Goal: Information Seeking & Learning: Learn about a topic

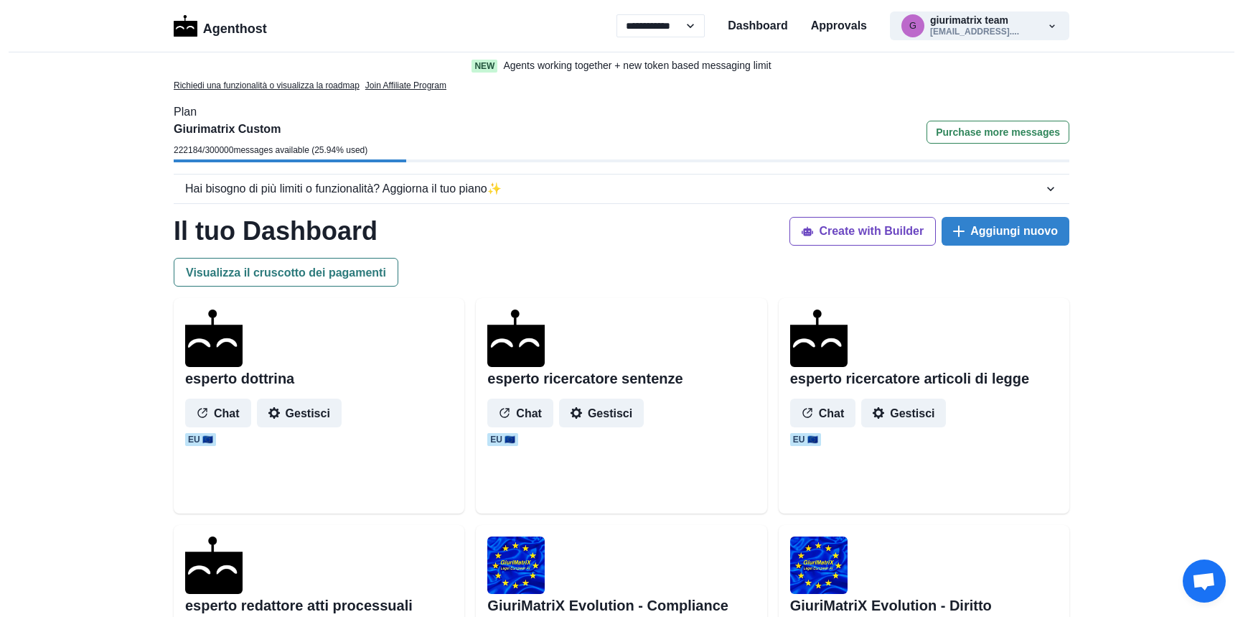
select select "**"
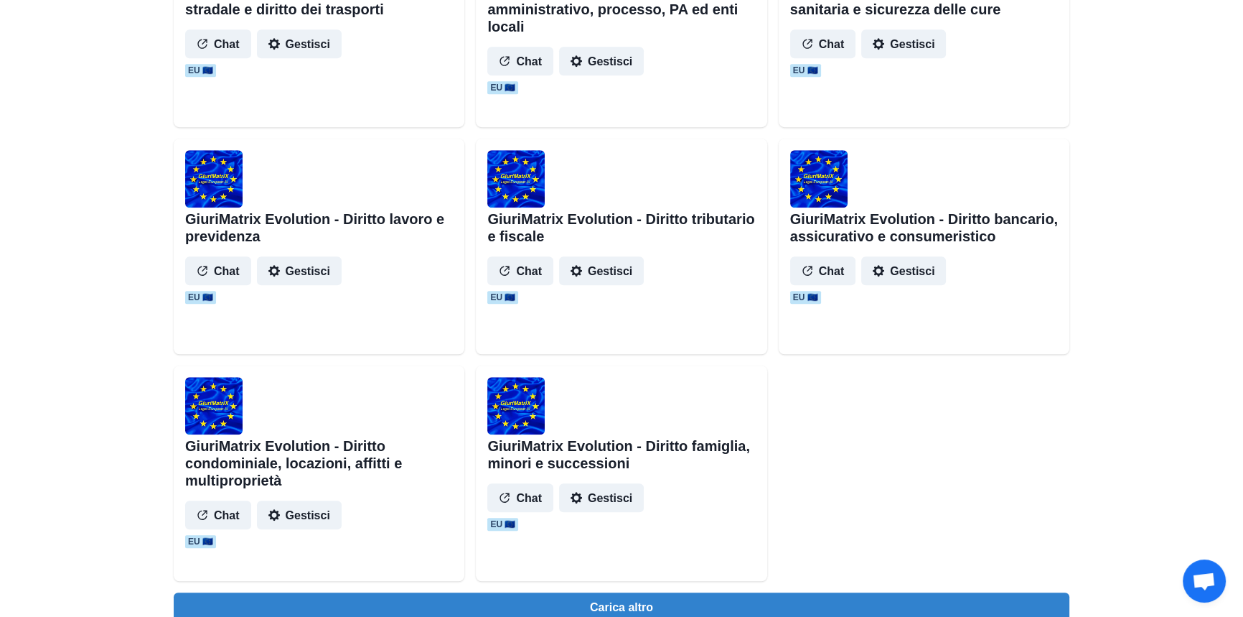
scroll to position [1305, 0]
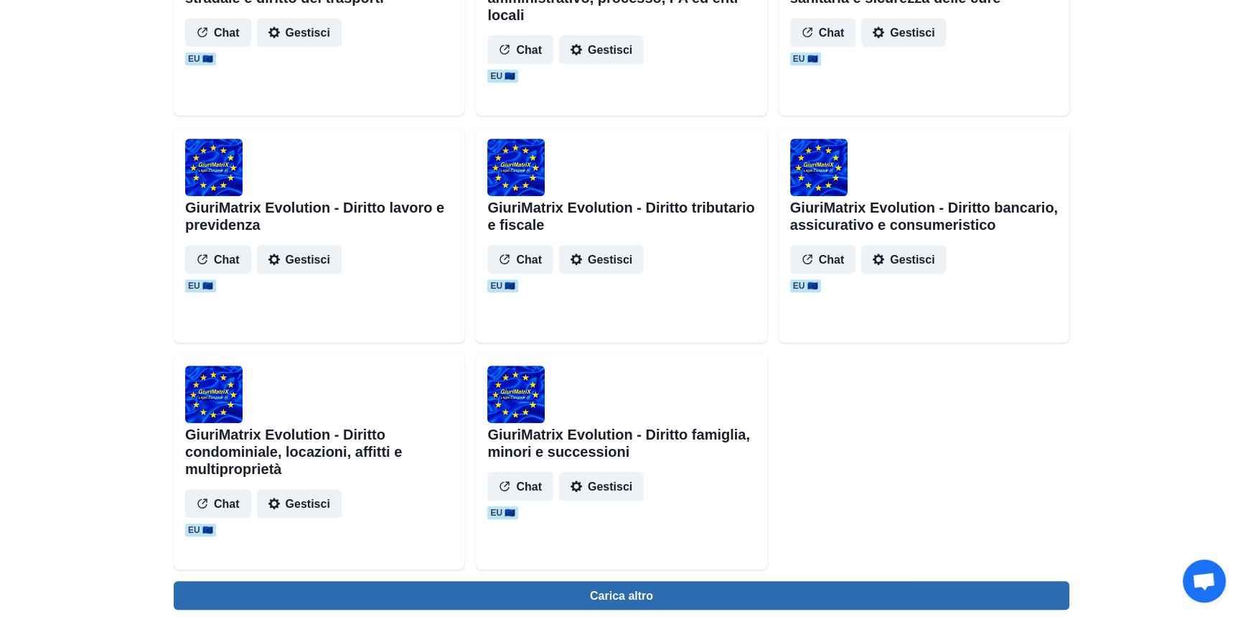
click at [637, 594] on button "Carica altro" at bounding box center [622, 595] width 896 height 29
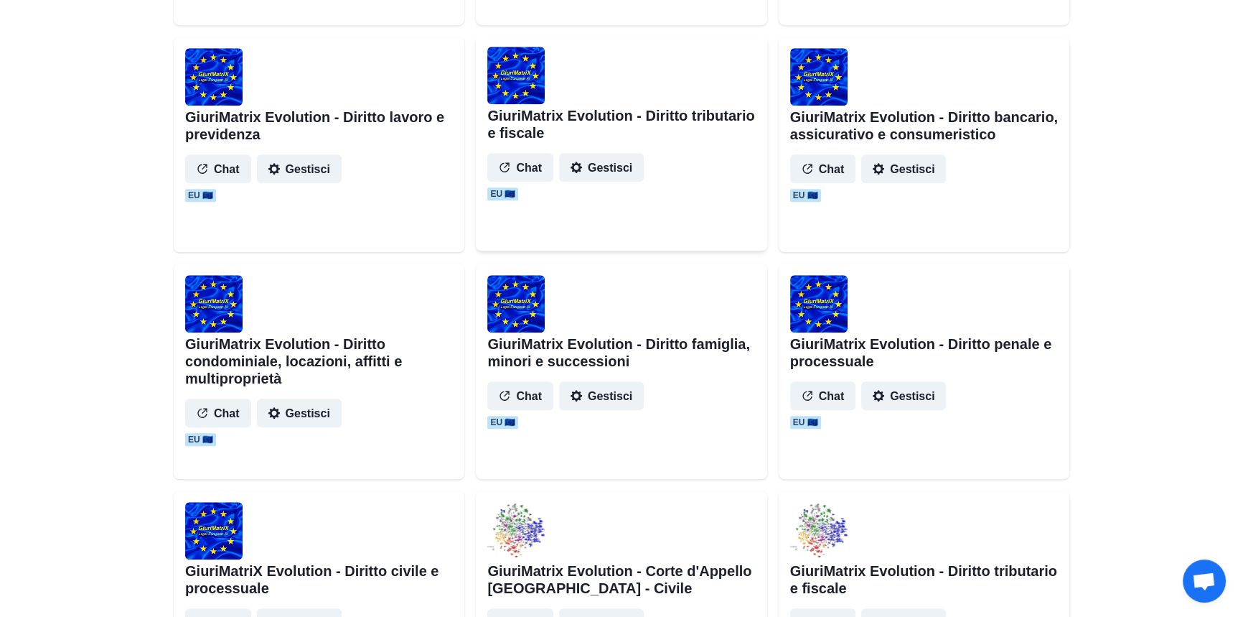
scroll to position [1631, 0]
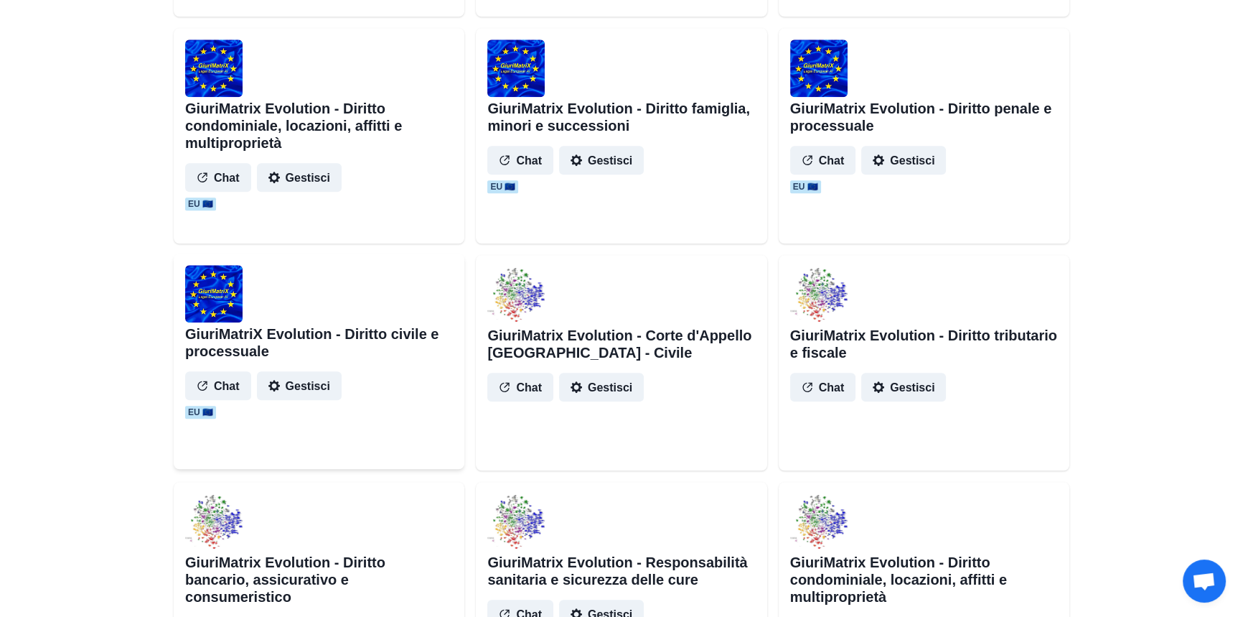
click at [309, 399] on div "GiuriMatriX Evolution - Diritto civile e processuale Chat Gestisci EU 🇪🇺" at bounding box center [319, 360] width 291 height 215
click at [309, 389] on button "Gestisci" at bounding box center [299, 385] width 85 height 29
